Goal: Find specific page/section: Find specific page/section

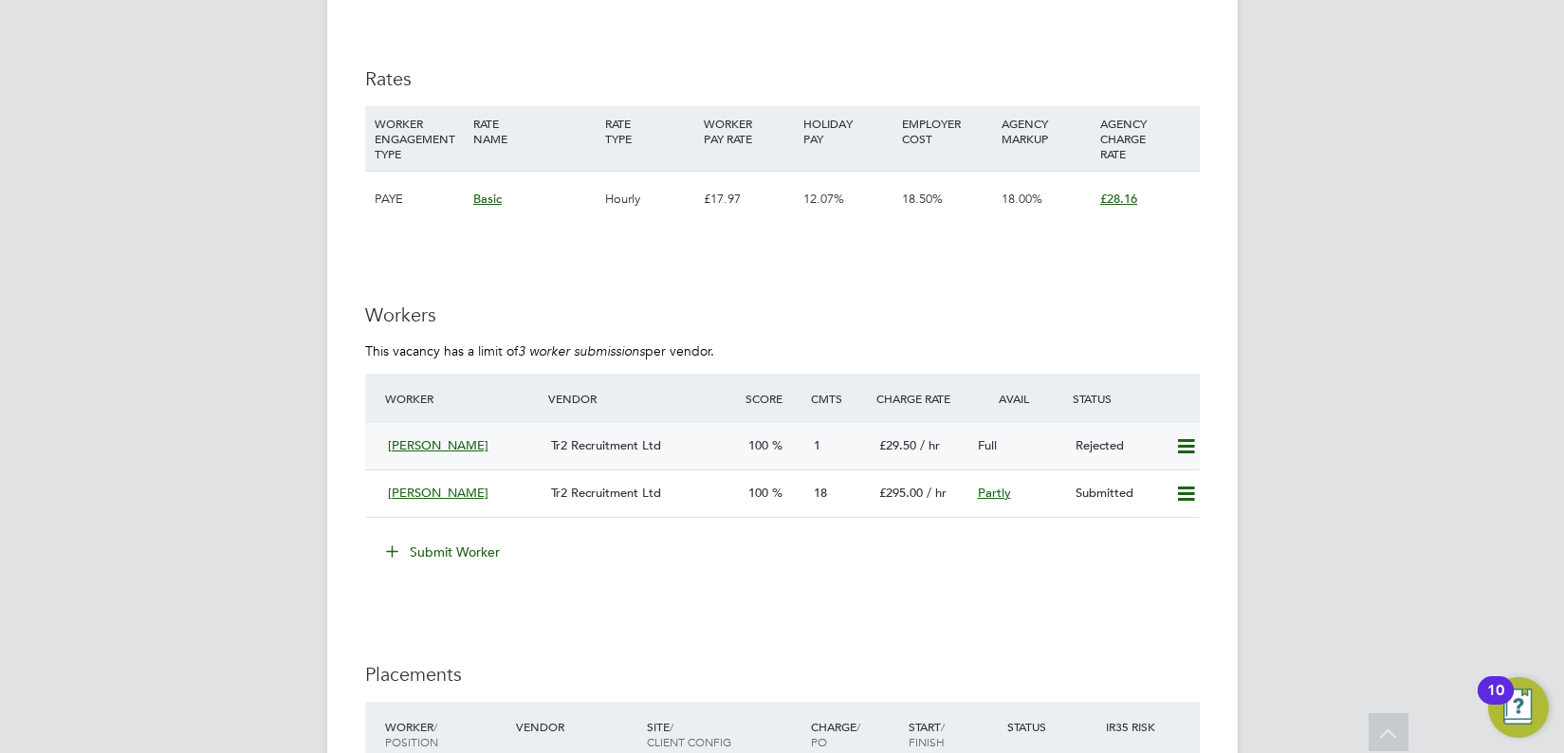
scroll to position [2837, 0]
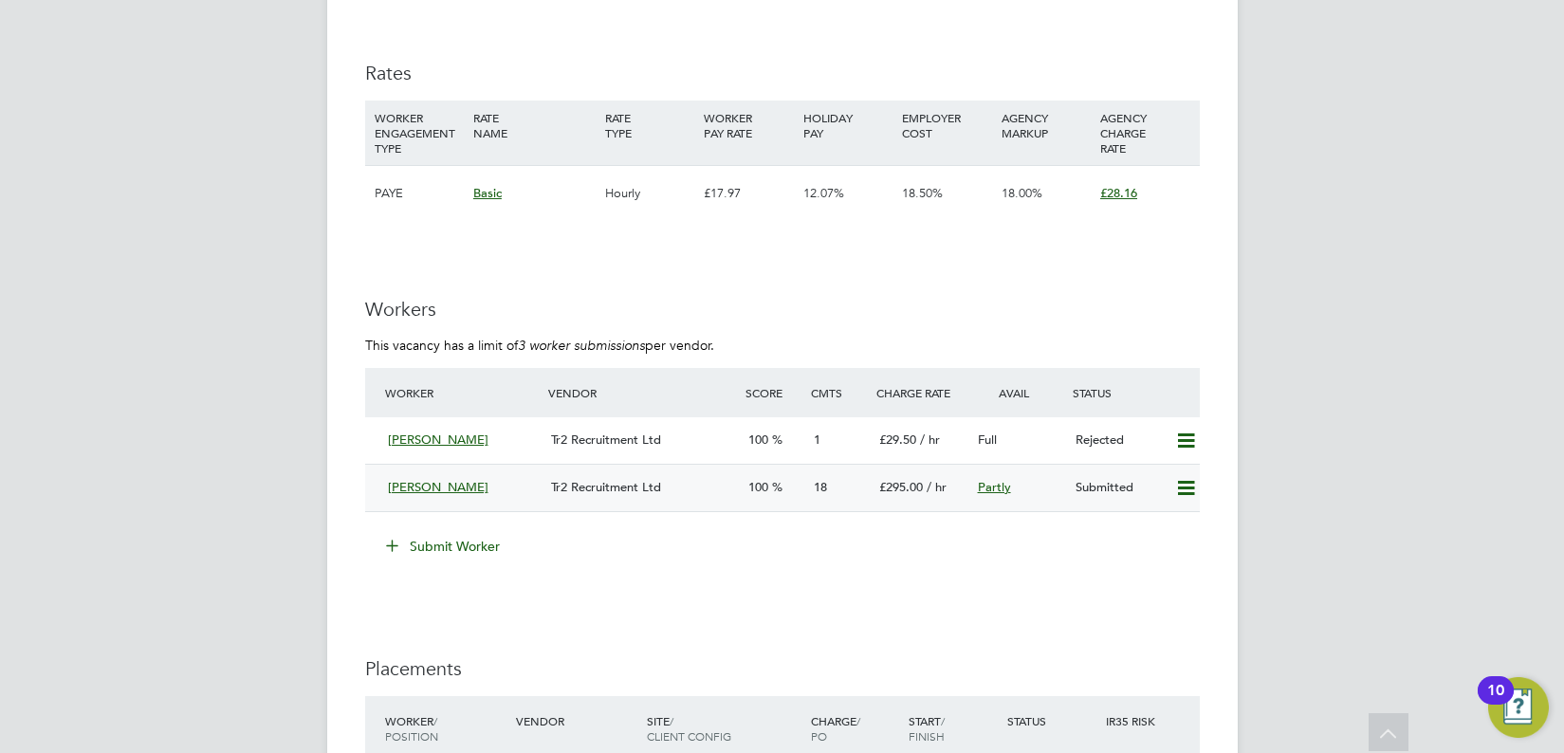
click at [397, 488] on span "[PERSON_NAME]" at bounding box center [438, 487] width 101 height 16
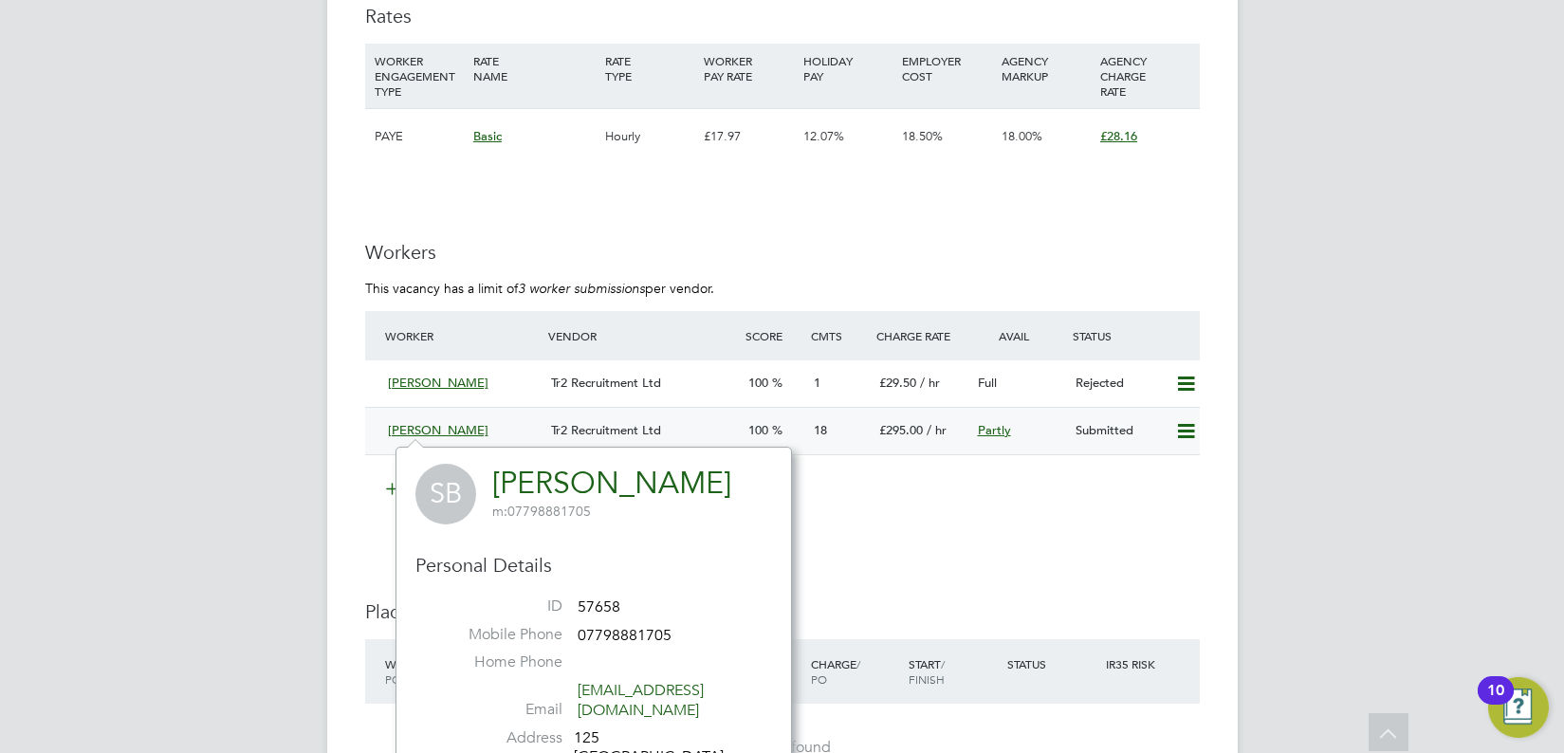
scroll to position [2930, 0]
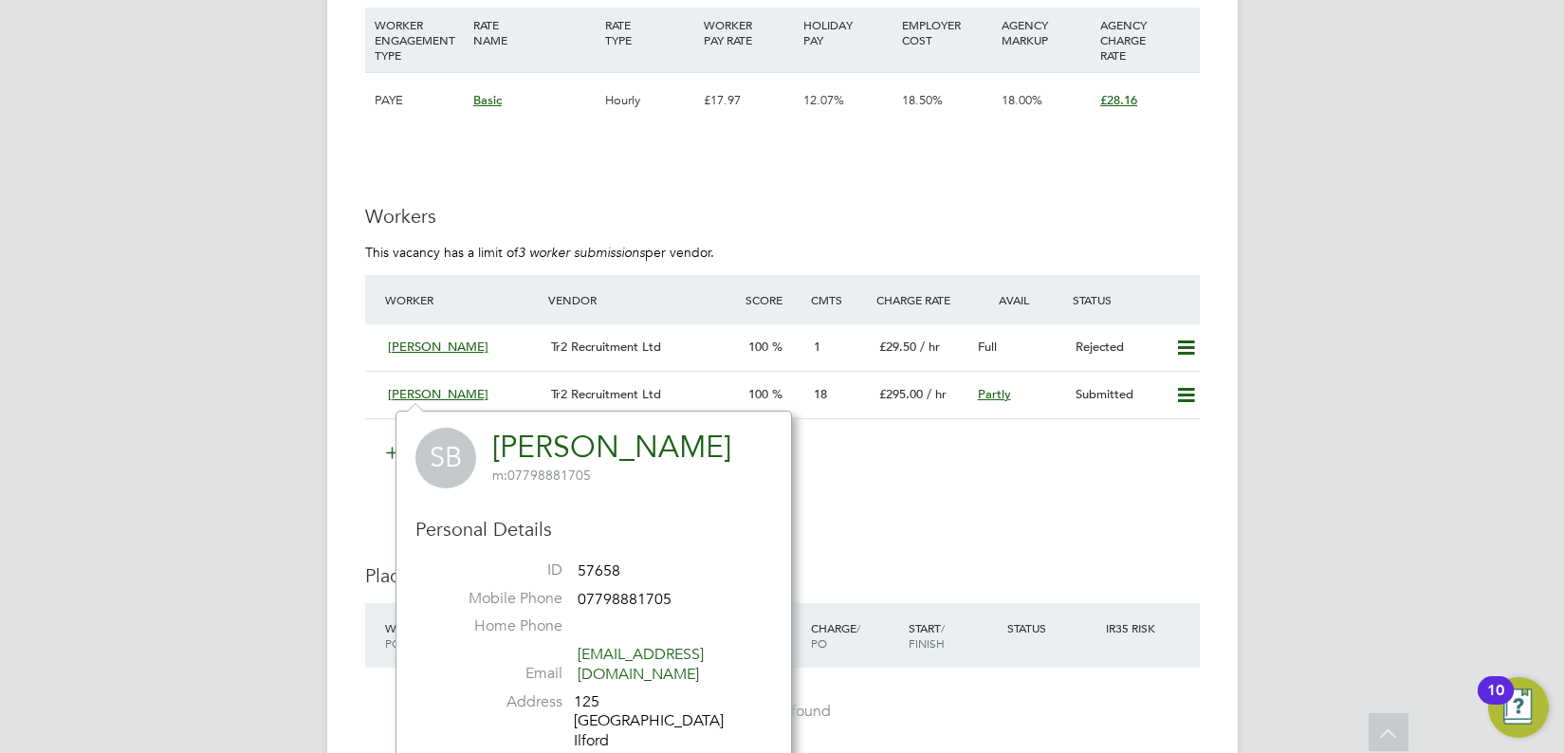
click at [866, 474] on li "Submit Worker" at bounding box center [782, 462] width 835 height 49
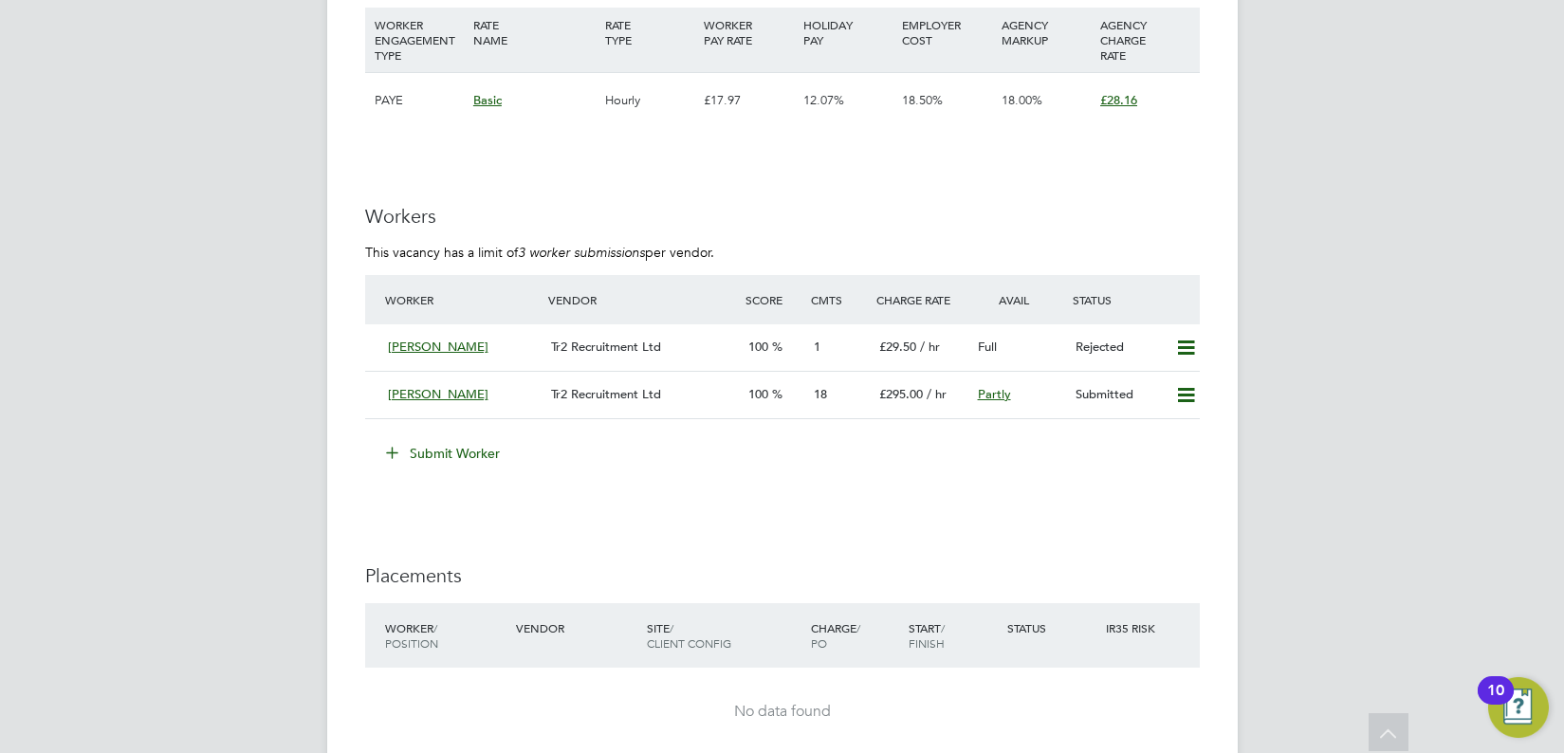
scroll to position [2979, 0]
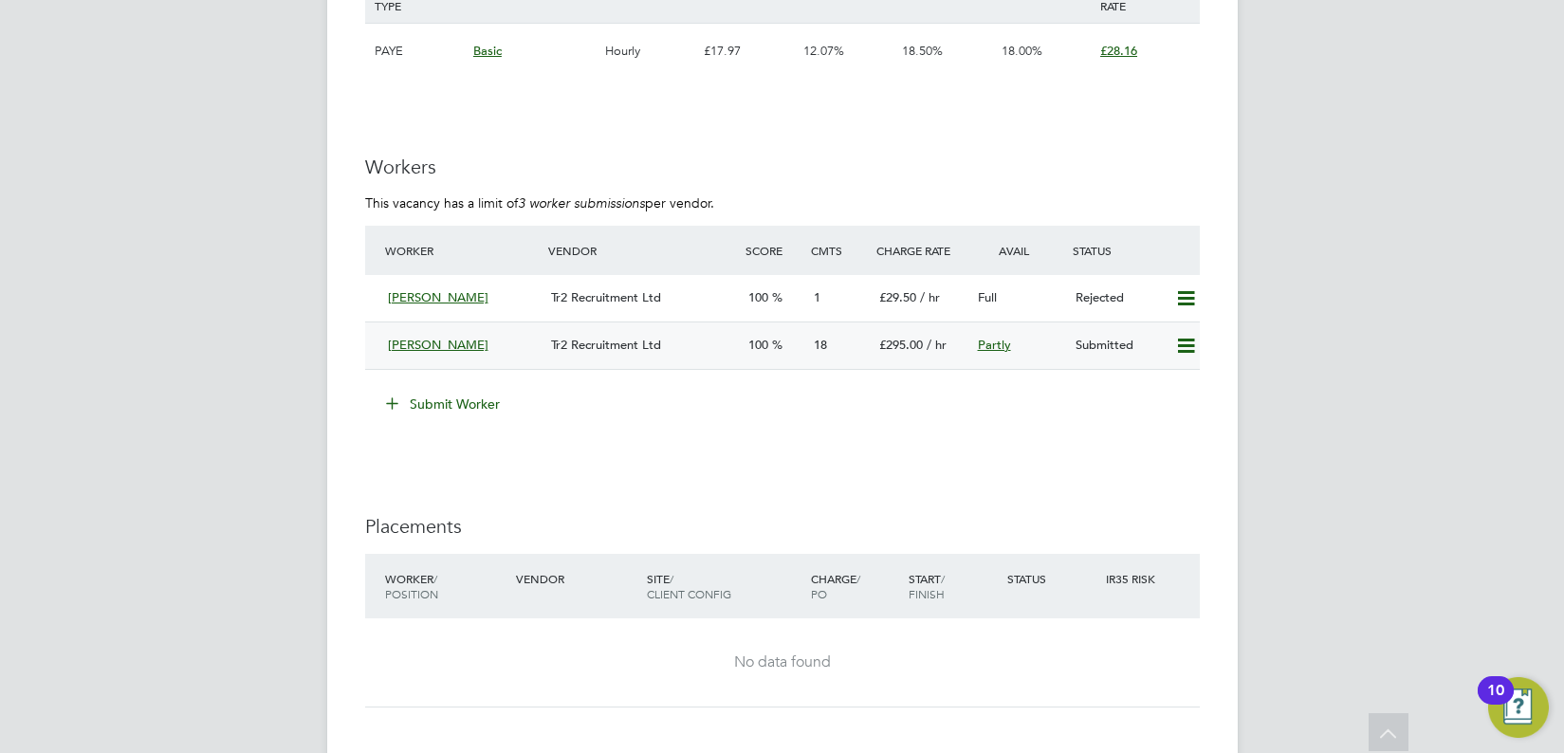
click at [609, 353] on div "Tr2 Recruitment Ltd" at bounding box center [642, 345] width 196 height 31
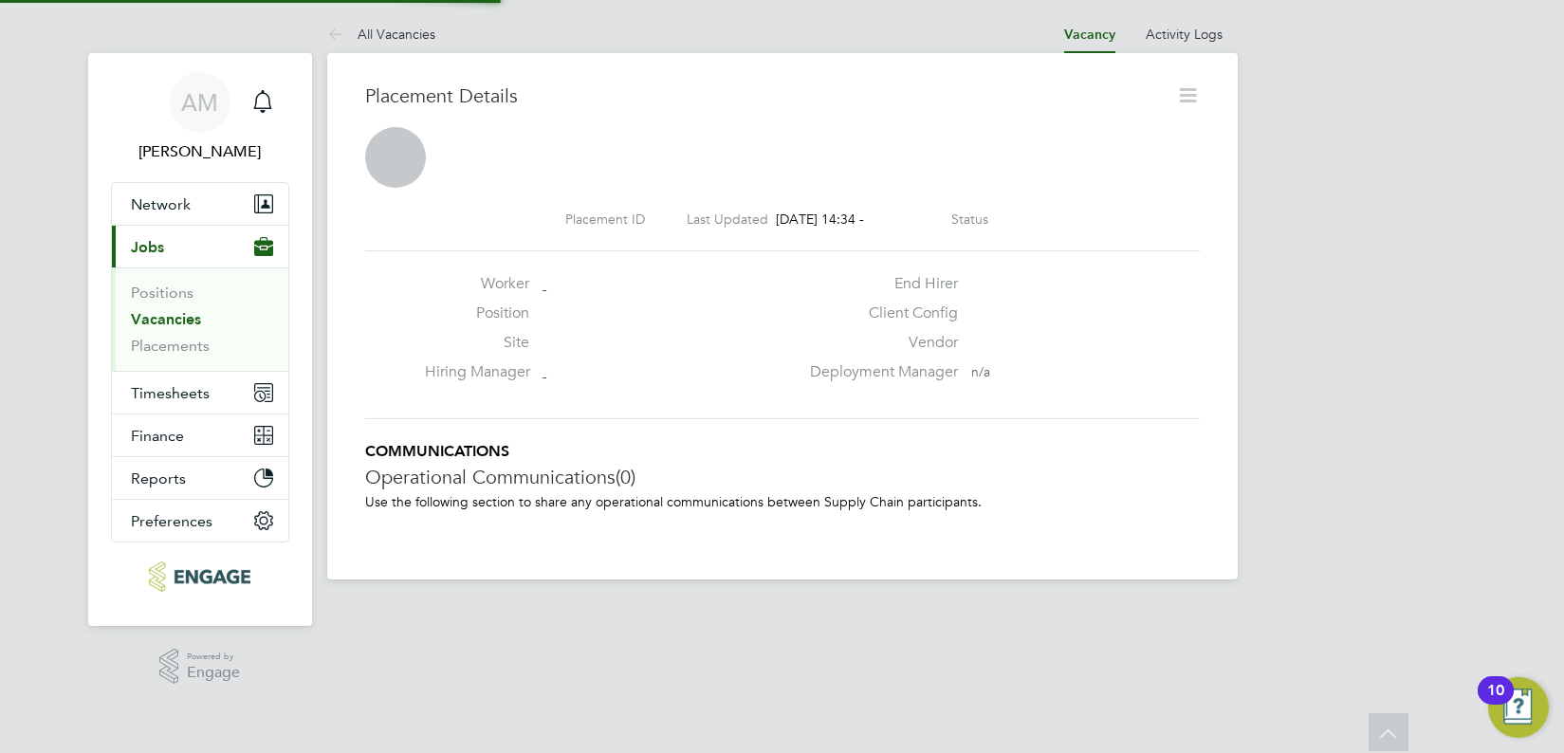
scroll to position [9, 9]
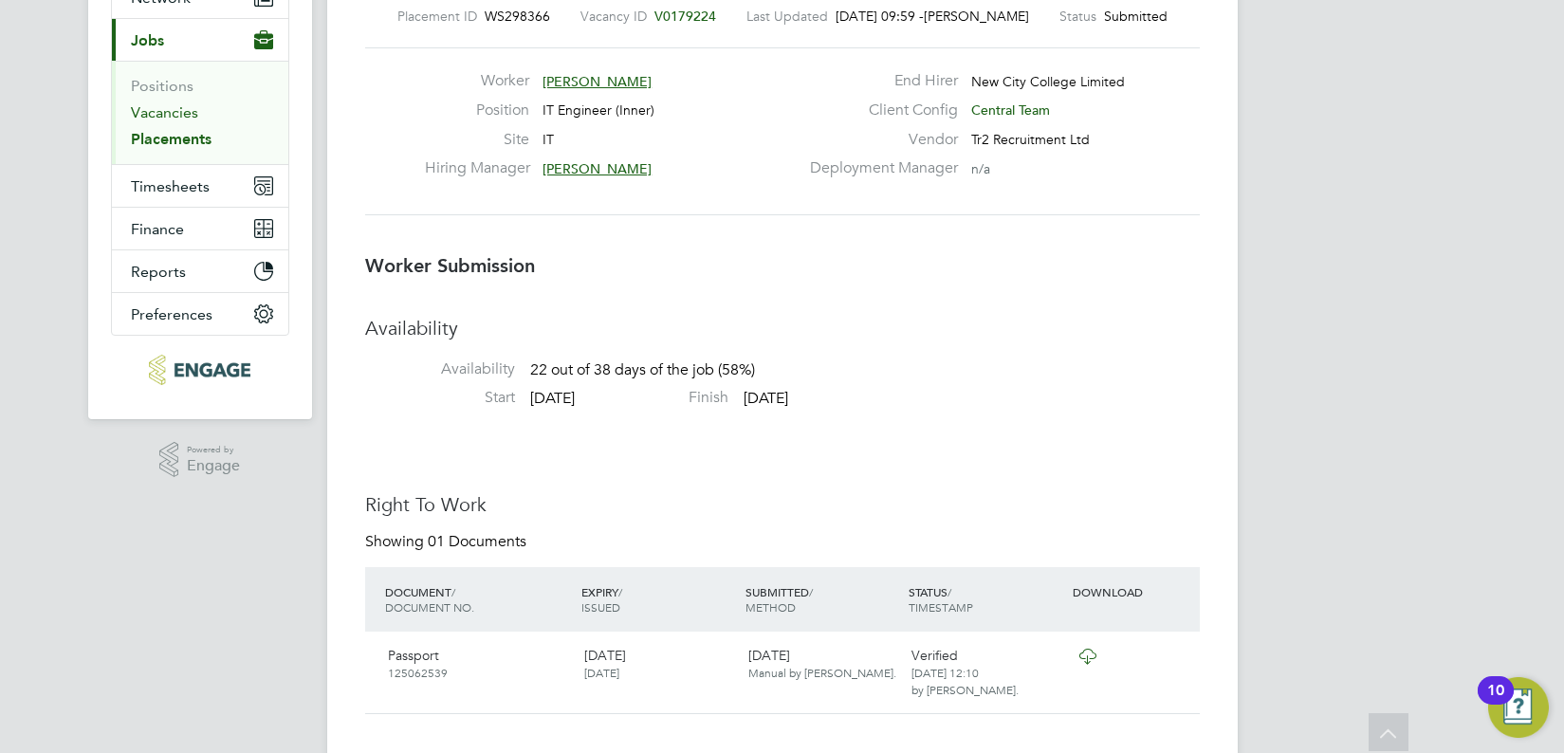
click at [174, 118] on link "Vacancies" at bounding box center [164, 112] width 67 height 18
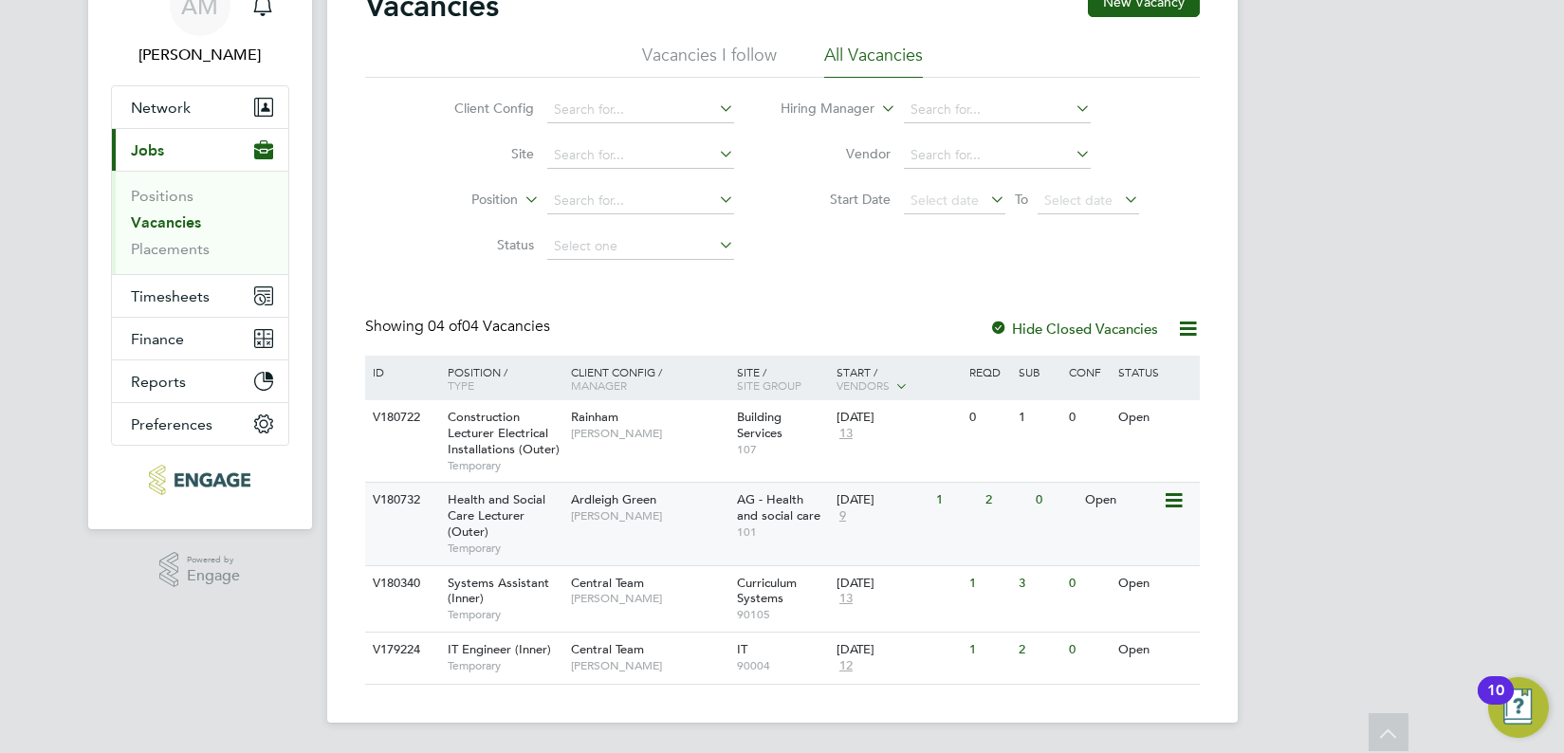
click at [566, 521] on div "Ardleigh Green [PERSON_NAME]" at bounding box center [649, 507] width 166 height 49
click at [959, 654] on div "1" at bounding box center [956, 650] width 49 height 35
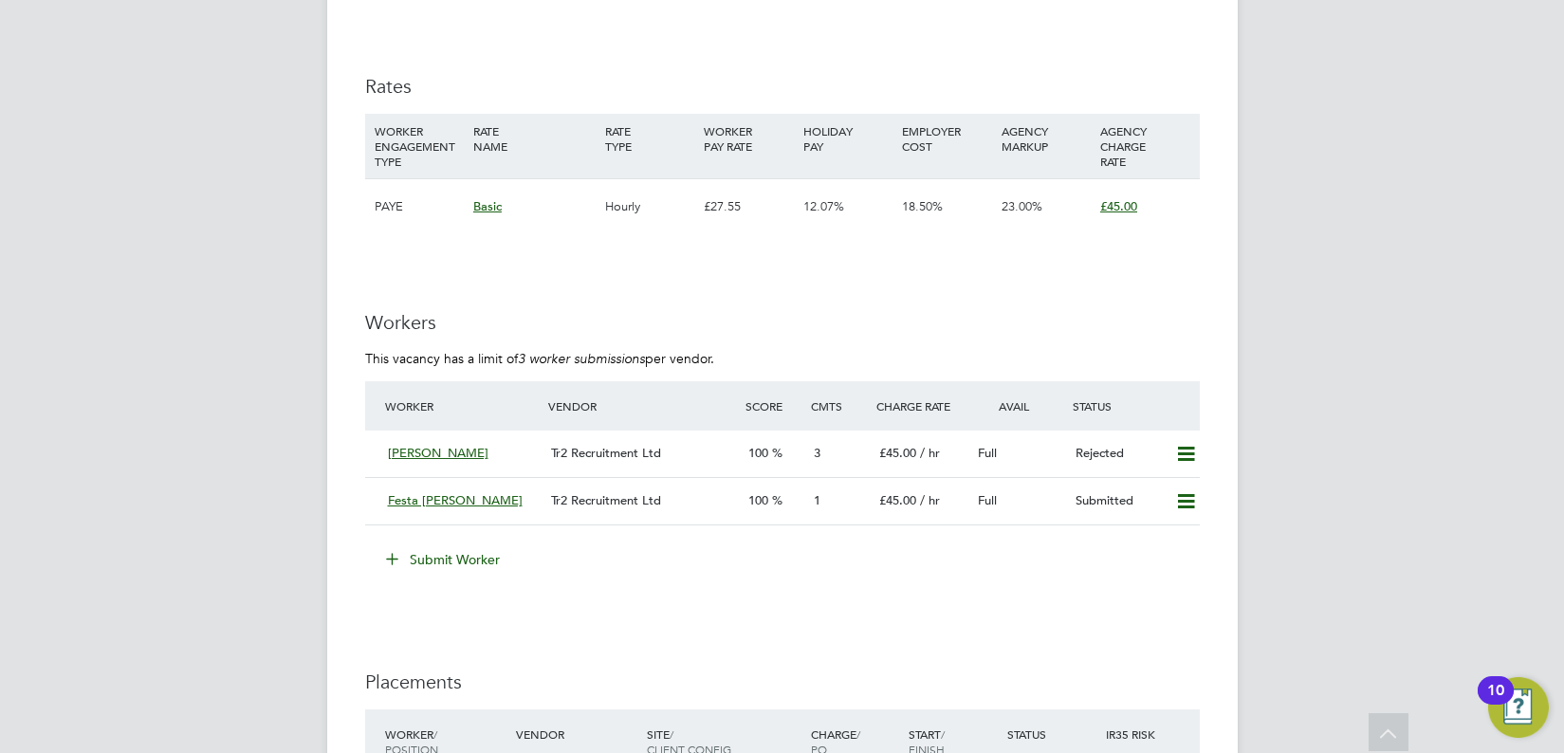
scroll to position [2784, 0]
click at [554, 457] on span "Tr2 Recruitment Ltd" at bounding box center [606, 452] width 110 height 16
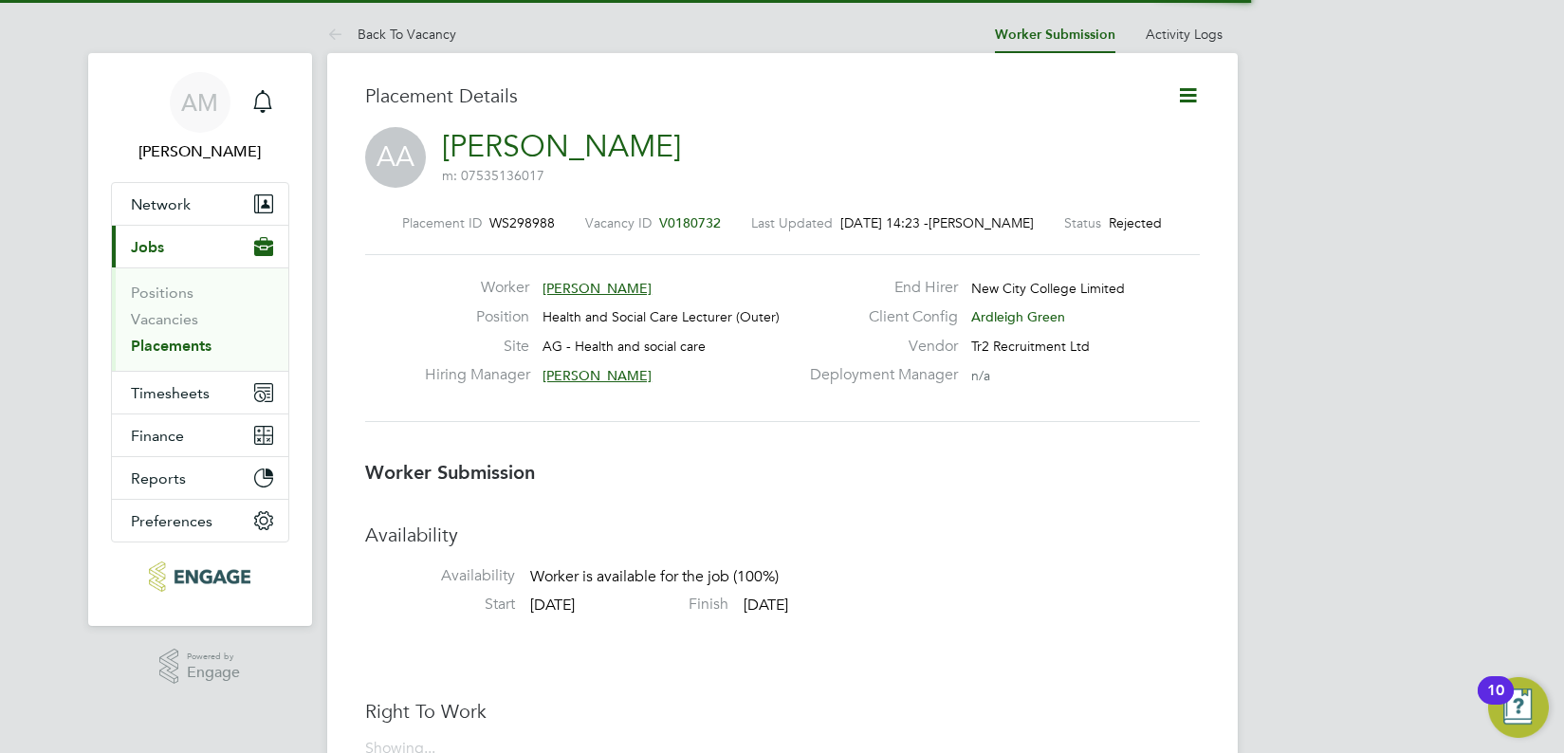
scroll to position [9, 9]
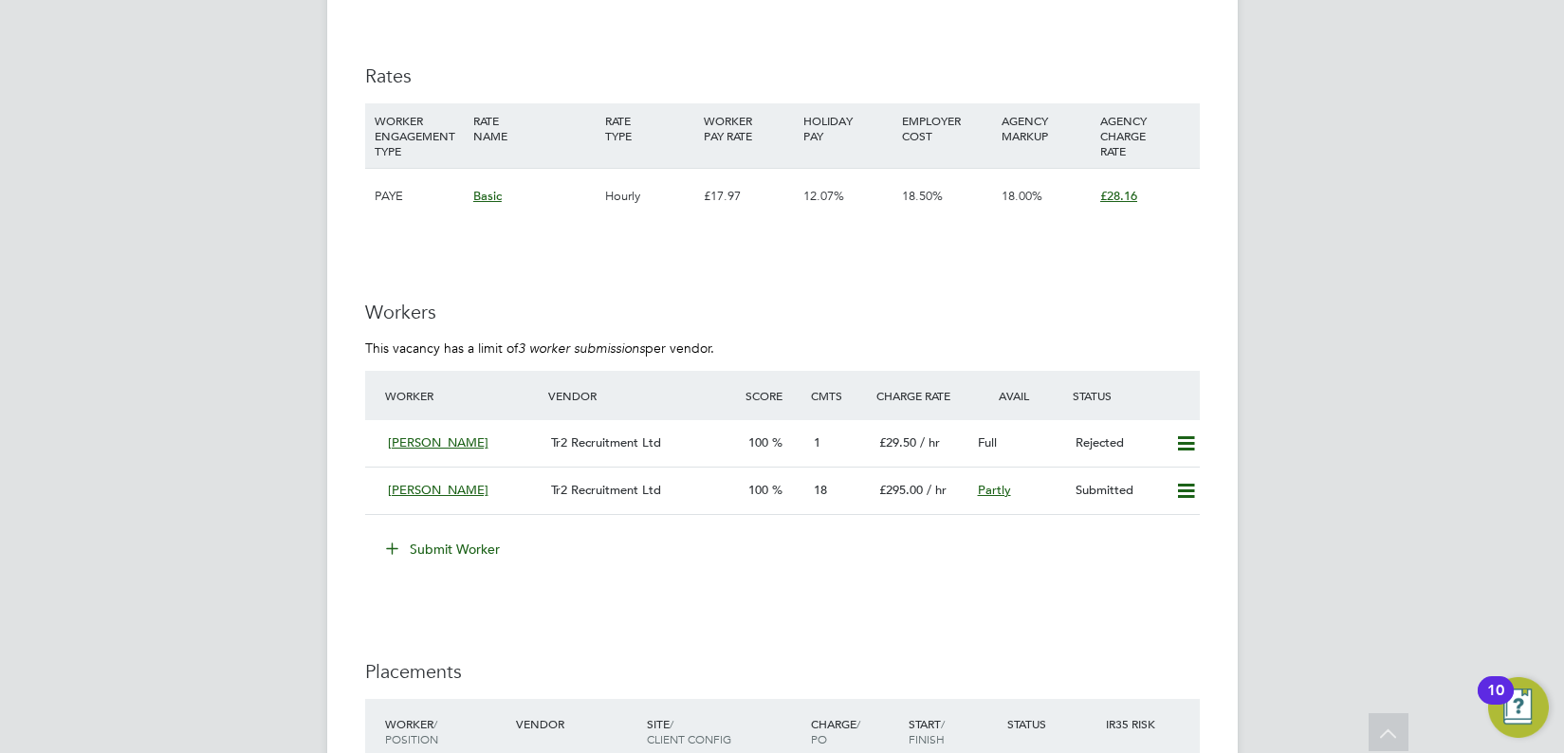
scroll to position [2922, 0]
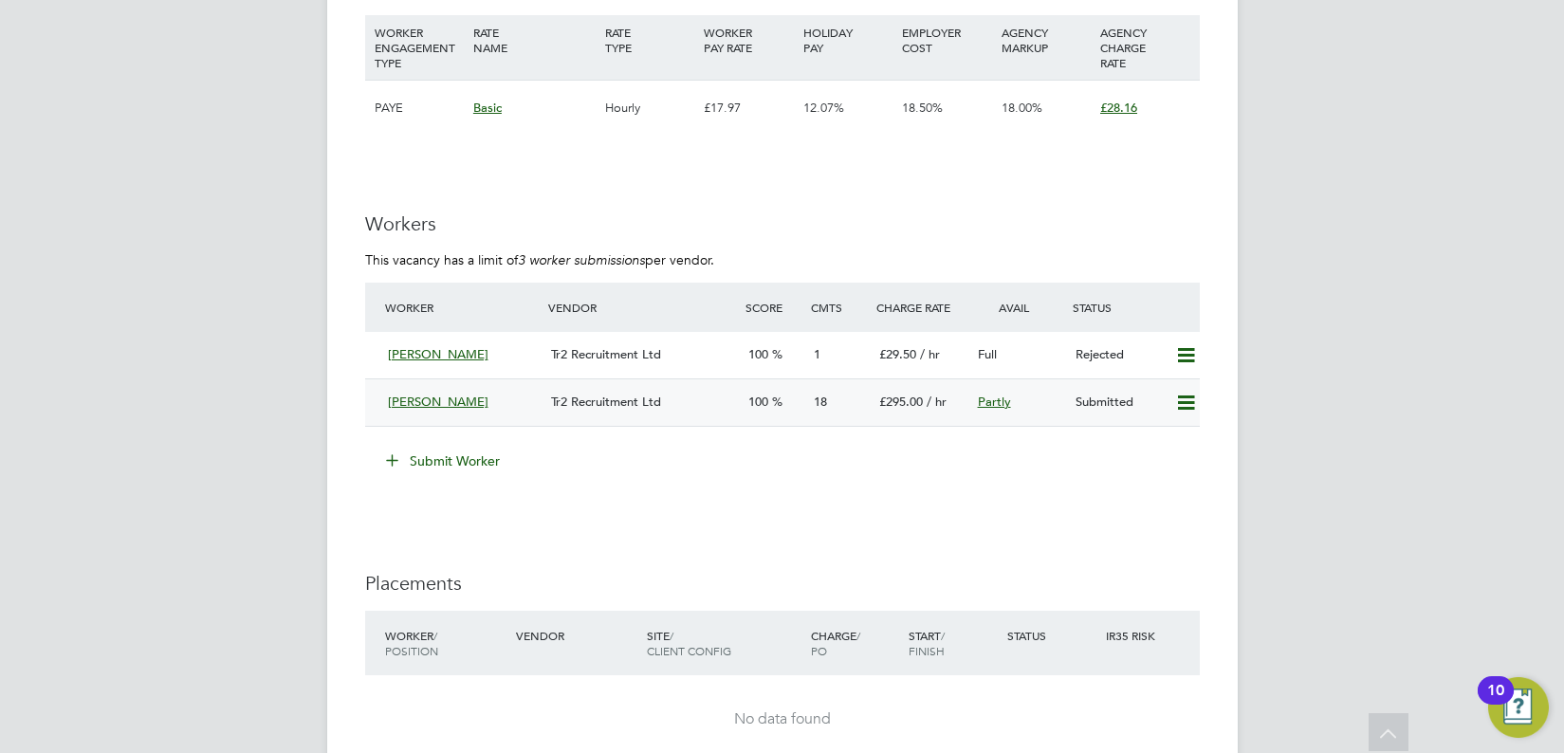
click at [788, 412] on div "100" at bounding box center [773, 402] width 65 height 31
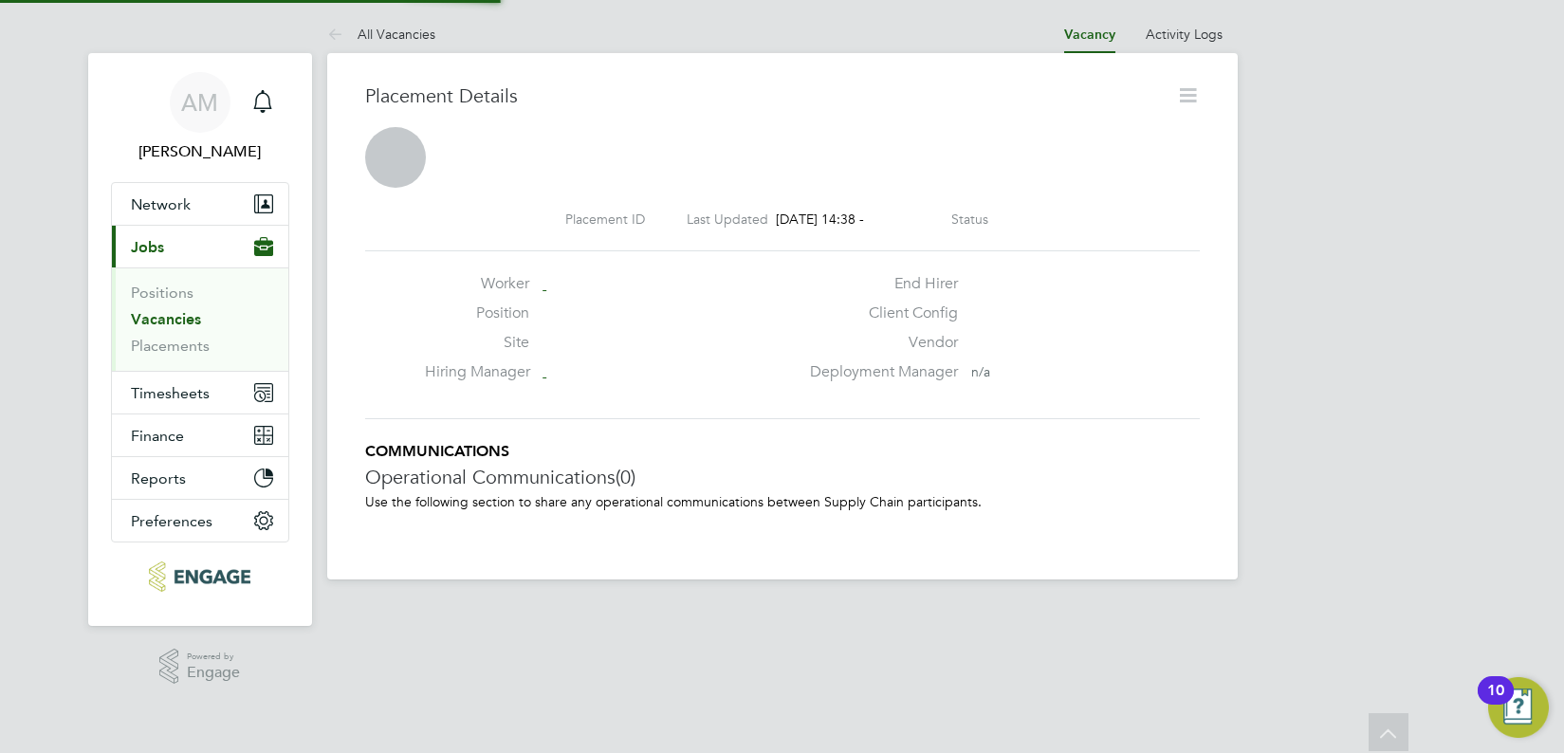
scroll to position [9, 9]
